Goal: Task Accomplishment & Management: Use online tool/utility

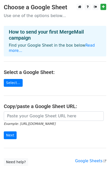
click at [23, 106] on main "Choose a Google Sheet Use one of the options below... How to send your first Me…" at bounding box center [55, 85] width 110 height 162
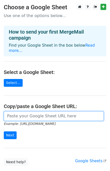
click at [30, 114] on input "url" at bounding box center [54, 116] width 100 height 10
paste input "https://docs.google.com/spreadsheets/d/1kSmxoDxuJITOqvo5h-3wv1s7991VGmOm_bED7sV…"
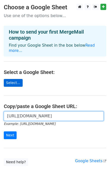
type input "https://docs.google.com/spreadsheets/d/1kSmxoDxuJITOqvo5h-3wv1s7991VGmOm_bED7sV…"
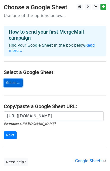
click at [14, 79] on link "Select..." at bounding box center [13, 83] width 19 height 8
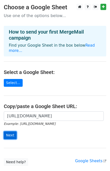
click at [11, 132] on input "Next" at bounding box center [10, 136] width 13 height 8
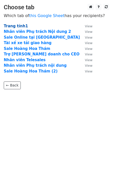
click at [17, 27] on strong "Trang tính1" at bounding box center [16, 26] width 24 height 5
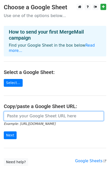
click at [16, 113] on input "url" at bounding box center [54, 116] width 100 height 10
paste input "https://docs.google.com/spreadsheets/d/1kSmxoDxuJITOqvo5h-3wv1s7991VGmOm_bED7sV…"
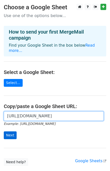
scroll to position [0, 113]
type input "https://docs.google.com/spreadsheets/d/1kSmxoDxuJITOqvo5h-3wv1s7991VGmOm_bED7sV…"
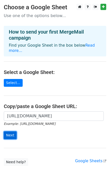
click at [11, 132] on input "Next" at bounding box center [10, 136] width 13 height 8
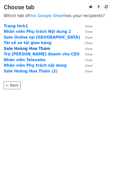
click at [13, 50] on strong "Sale Hoàng Hoa Thám" at bounding box center [27, 48] width 47 height 5
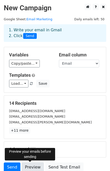
click at [25, 166] on link "Preview" at bounding box center [33, 168] width 22 height 10
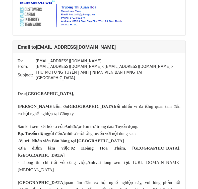
scroll to position [502, 0]
